Goal: Transaction & Acquisition: Subscribe to service/newsletter

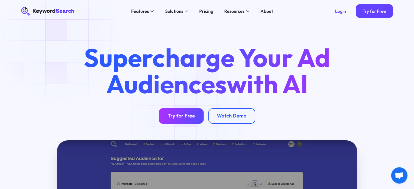
click at [190, 116] on div "Try for Free" at bounding box center [181, 116] width 27 height 6
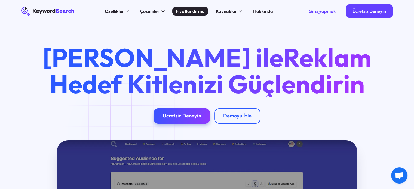
click at [188, 13] on font "Fiyatlandırma" at bounding box center [190, 10] width 29 height 5
